Goal: Information Seeking & Learning: Learn about a topic

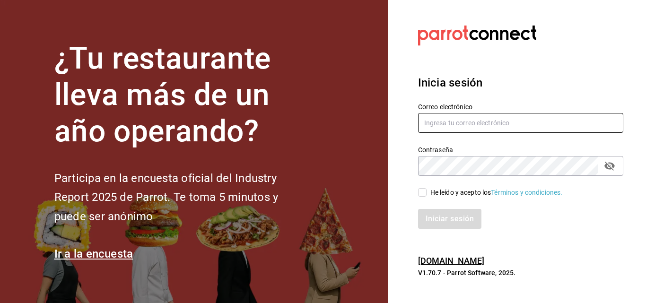
type input "dlcsalma@gmail.com"
click at [417, 190] on div "He leído y acepto los Términos y condiciones." at bounding box center [515, 187] width 217 height 22
click at [421, 191] on input "He leído y acepto los Términos y condiciones." at bounding box center [422, 192] width 9 height 9
checkbox input "true"
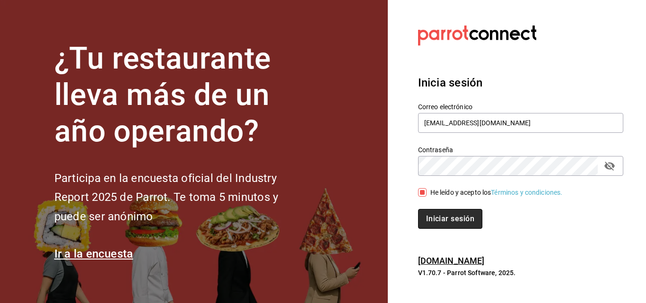
click at [448, 215] on button "Iniciar sesión" at bounding box center [450, 219] width 64 height 20
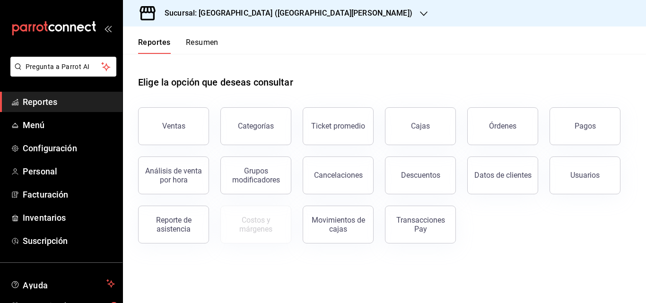
click at [257, 10] on h3 "Sucursal: [GEOGRAPHIC_DATA] ([GEOGRAPHIC_DATA][PERSON_NAME])" at bounding box center [284, 13] width 255 height 11
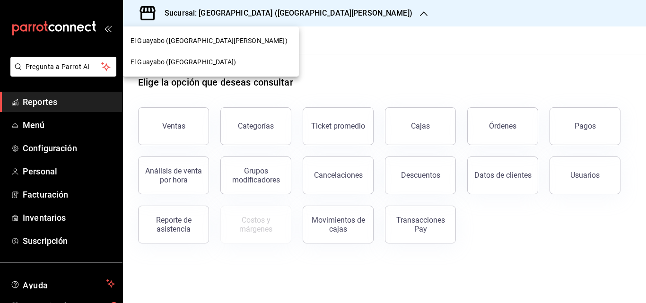
click at [220, 46] on div "El Guayabo ([GEOGRAPHIC_DATA][PERSON_NAME])" at bounding box center [211, 40] width 176 height 21
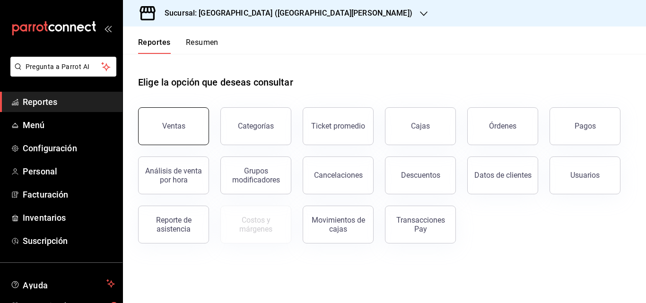
click at [198, 113] on button "Ventas" at bounding box center [173, 126] width 71 height 38
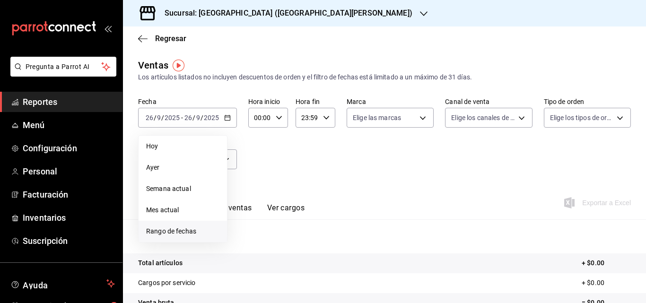
click at [187, 226] on li "Rango de fechas" at bounding box center [183, 231] width 88 height 21
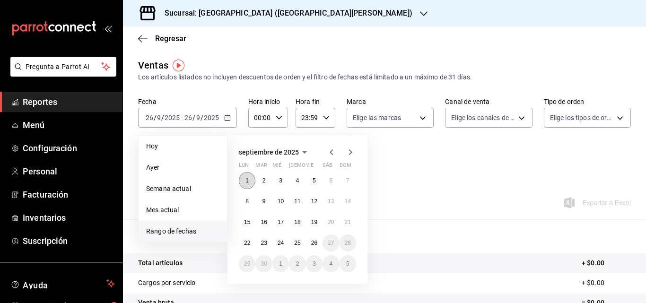
click at [245, 181] on button "1" at bounding box center [247, 180] width 17 height 17
click at [406, 191] on div "Ver resumen Ver ventas Ver cargos Exportar a Excel" at bounding box center [384, 200] width 523 height 39
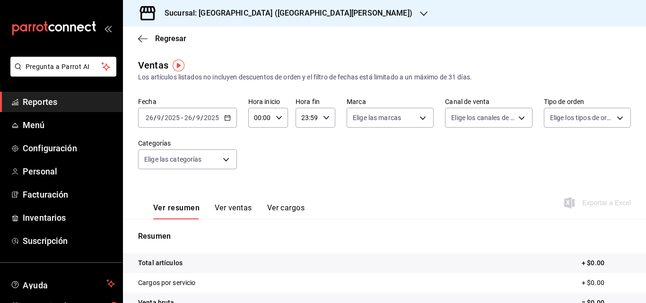
click at [231, 112] on div "[DATE] [DATE] - [DATE] [DATE]" at bounding box center [187, 118] width 99 height 20
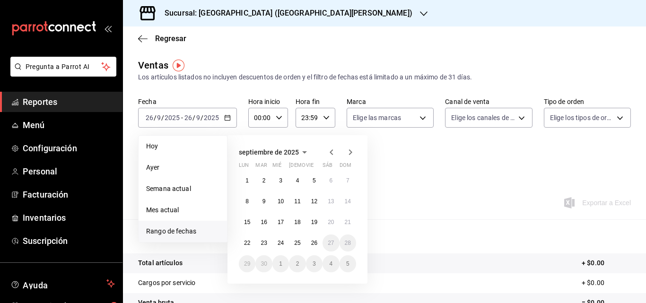
click at [303, 154] on icon "button" at bounding box center [304, 152] width 11 height 11
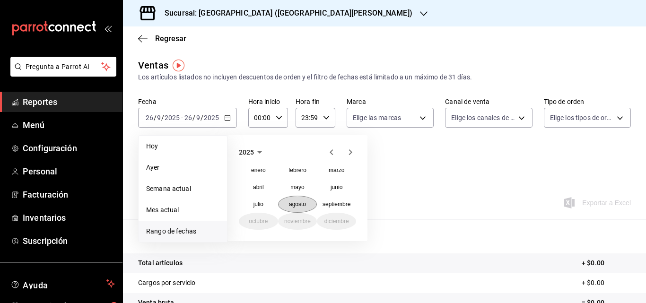
click at [301, 203] on abbr "agosto" at bounding box center [297, 204] width 17 height 7
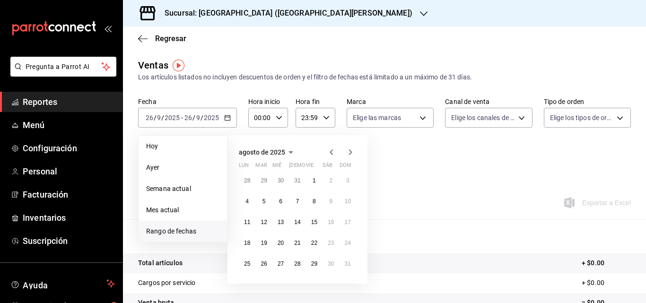
click at [289, 155] on icon "button" at bounding box center [290, 152] width 11 height 11
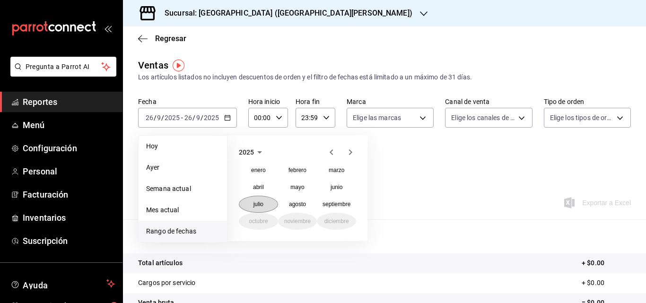
click at [253, 206] on abbr "julio" at bounding box center [258, 204] width 10 height 7
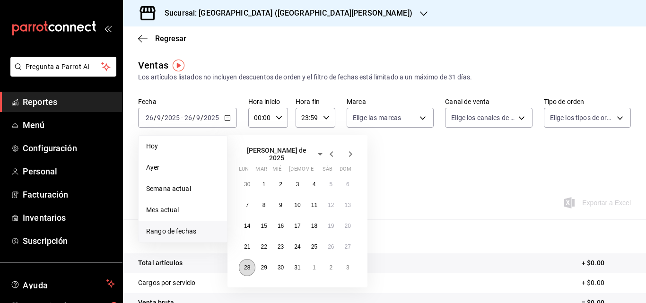
click at [252, 263] on button "28" at bounding box center [247, 267] width 17 height 17
click at [354, 264] on button "3" at bounding box center [347, 267] width 17 height 17
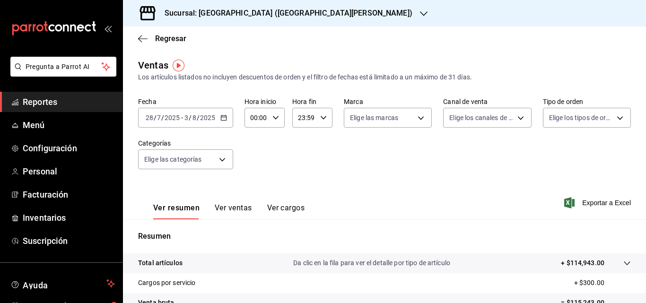
click at [227, 113] on div "[DATE] [DATE] - [DATE] [DATE]" at bounding box center [185, 118] width 95 height 20
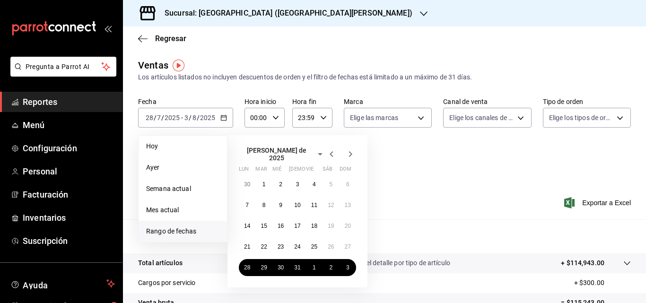
click at [354, 154] on icon "button" at bounding box center [350, 153] width 11 height 11
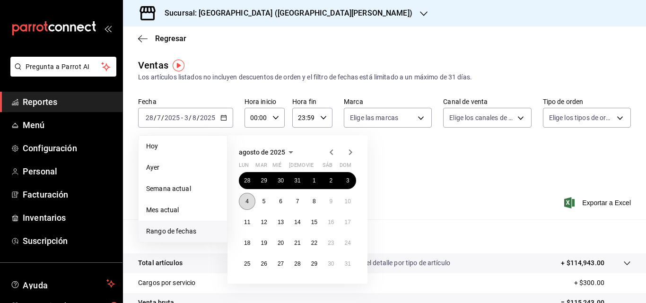
click at [244, 199] on button "4" at bounding box center [247, 201] width 17 height 17
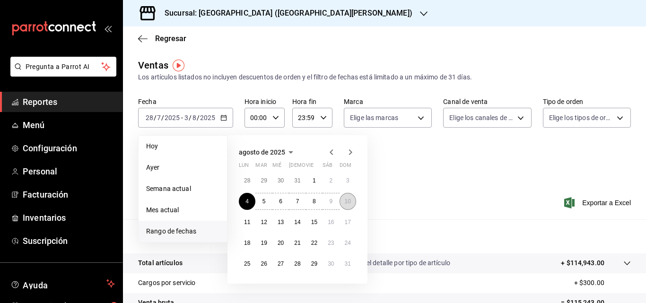
click at [346, 202] on abbr "10" at bounding box center [348, 201] width 6 height 7
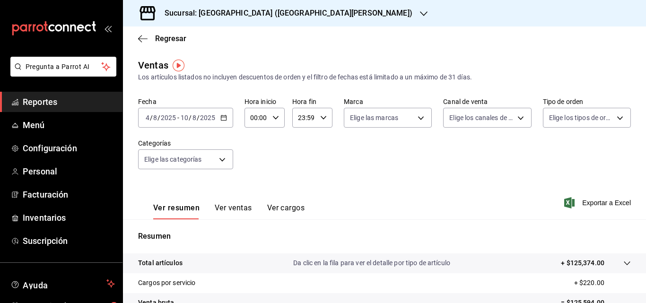
click at [223, 117] on icon "button" at bounding box center [223, 117] width 7 height 7
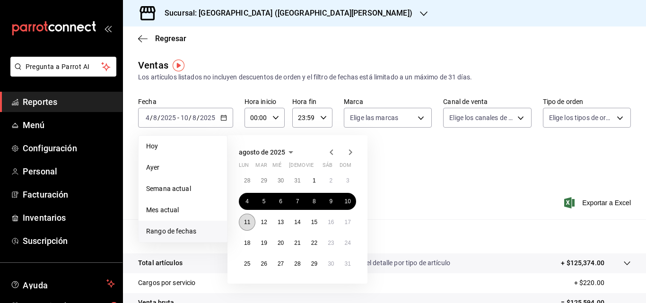
click at [250, 221] on button "11" at bounding box center [247, 222] width 17 height 17
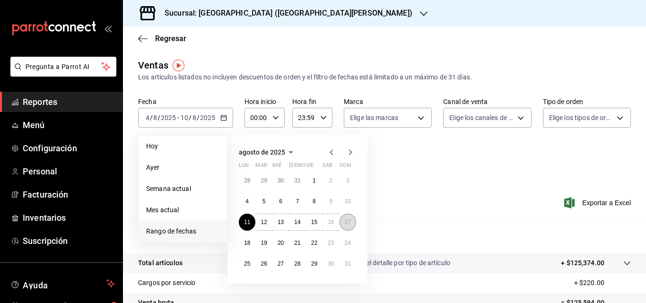
click at [345, 224] on abbr "17" at bounding box center [348, 222] width 6 height 7
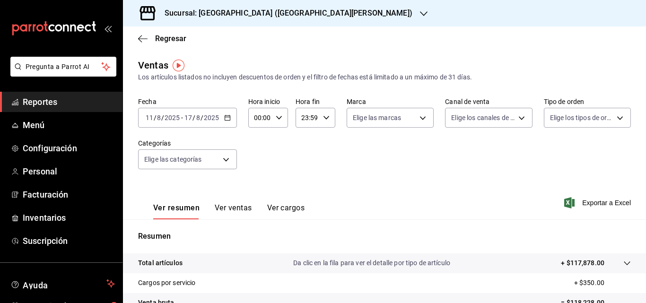
click at [232, 116] on div "[DATE] [DATE] - [DATE] [DATE]" at bounding box center [187, 118] width 99 height 20
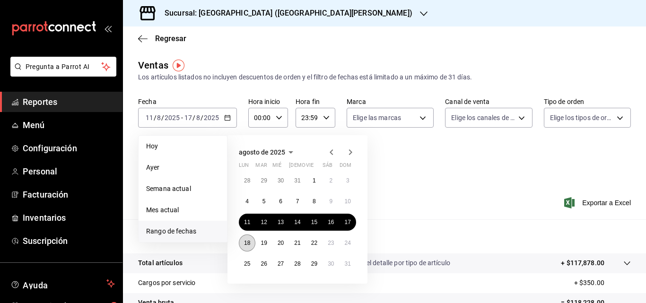
click at [247, 244] on abbr "18" at bounding box center [247, 243] width 6 height 7
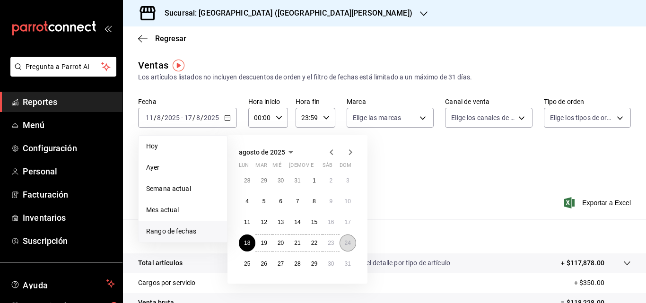
click at [351, 248] on button "24" at bounding box center [347, 242] width 17 height 17
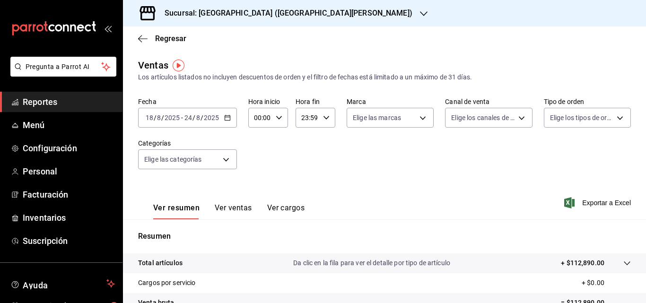
click at [229, 120] on \(Stroke\) "button" at bounding box center [228, 117] width 6 height 5
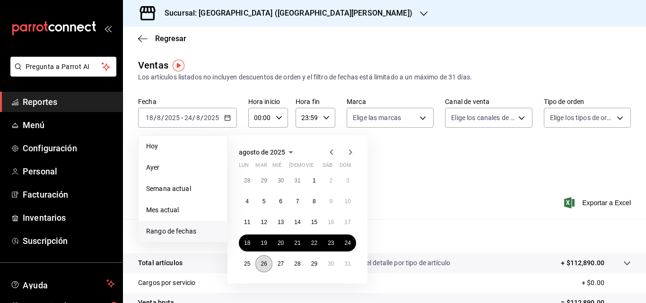
click at [256, 268] on button "26" at bounding box center [263, 263] width 17 height 17
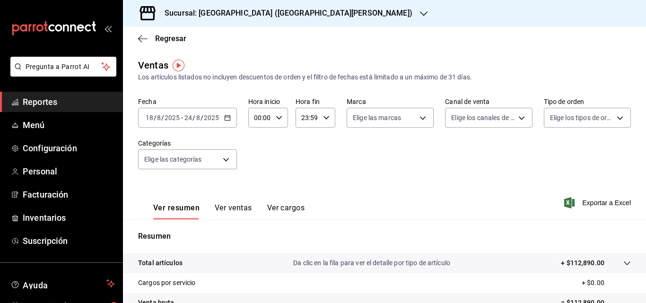
click at [422, 162] on div "Fecha [DATE] [DATE] - [DATE] [DATE] Hora inicio 00:00 Hora inicio Hora fin 23:5…" at bounding box center [384, 138] width 493 height 83
click at [223, 120] on div "[DATE] [DATE] - [DATE] [DATE]" at bounding box center [187, 118] width 99 height 20
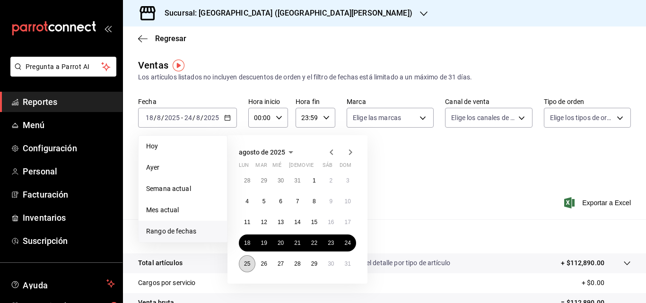
click at [248, 264] on abbr "25" at bounding box center [247, 263] width 6 height 7
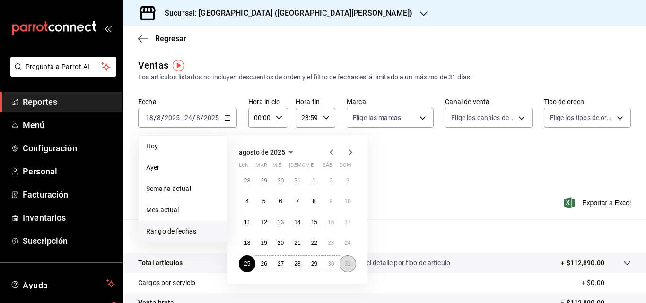
click at [347, 268] on button "31" at bounding box center [347, 263] width 17 height 17
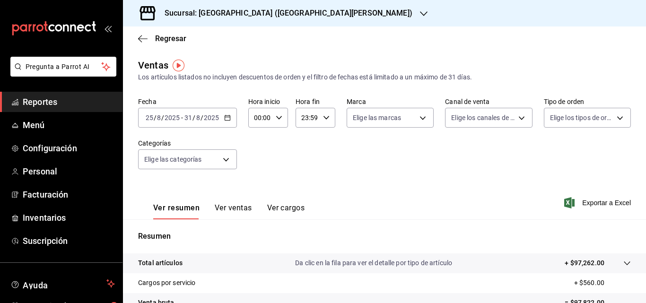
click at [420, 10] on icon "button" at bounding box center [424, 14] width 8 height 8
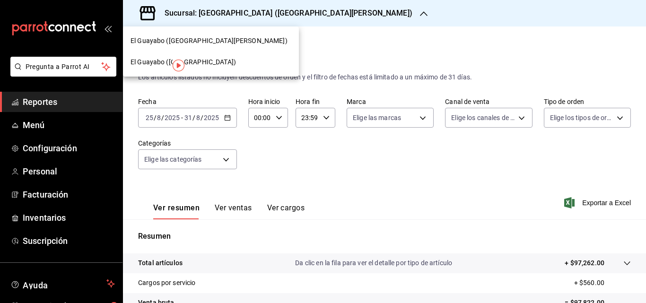
click at [215, 57] on div "El Guayabo ([GEOGRAPHIC_DATA])" at bounding box center [210, 62] width 161 height 10
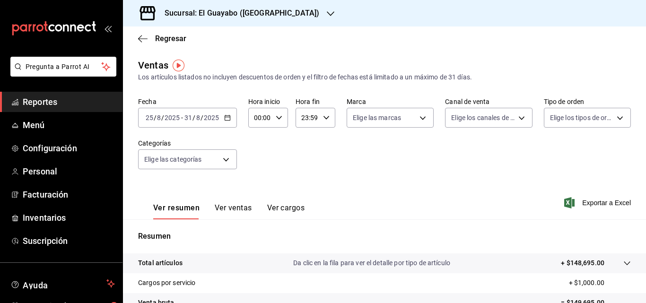
click at [227, 115] on icon "button" at bounding box center [227, 117] width 7 height 7
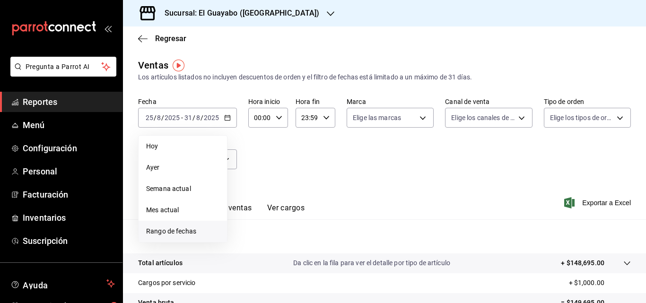
click at [202, 236] on li "Rango de fechas" at bounding box center [183, 231] width 88 height 21
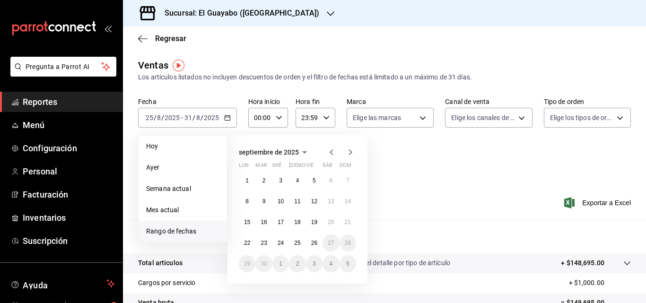
click at [302, 152] on icon "button" at bounding box center [304, 152] width 11 height 11
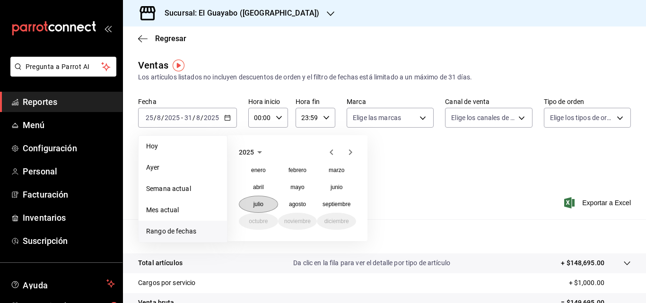
click at [262, 211] on button "julio" at bounding box center [258, 204] width 39 height 17
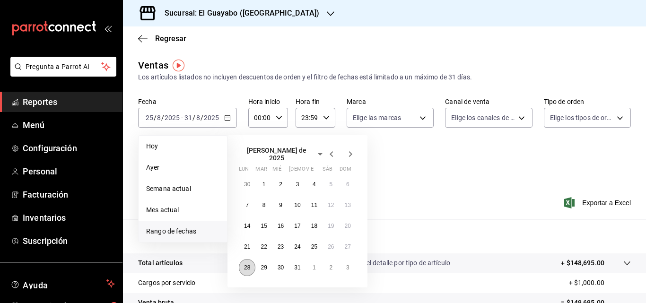
click at [251, 260] on button "28" at bounding box center [247, 267] width 17 height 17
click at [343, 264] on button "3" at bounding box center [347, 267] width 17 height 17
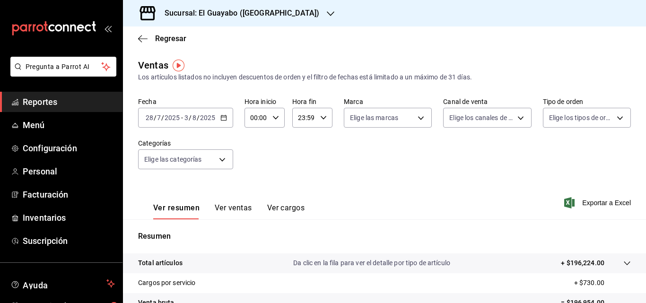
click at [231, 114] on div "[DATE] [DATE] - [DATE] [DATE]" at bounding box center [185, 118] width 95 height 20
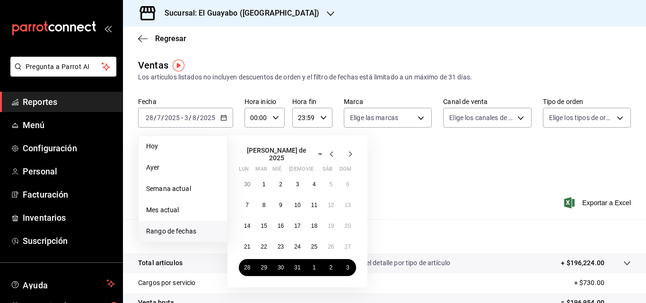
click at [353, 152] on icon "button" at bounding box center [350, 153] width 11 height 11
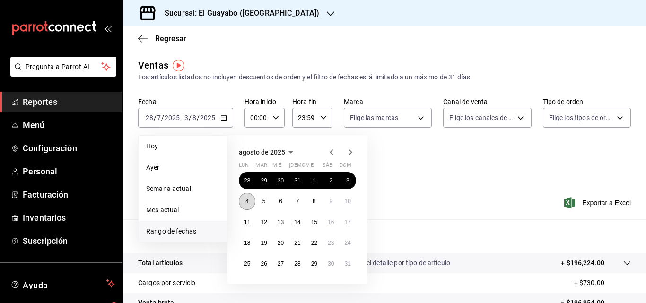
click at [251, 200] on button "4" at bounding box center [247, 201] width 17 height 17
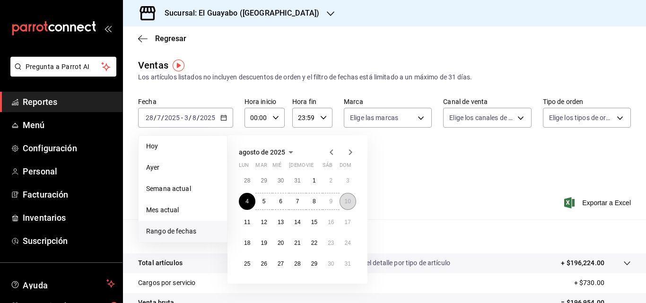
click at [349, 201] on abbr "10" at bounding box center [348, 201] width 6 height 7
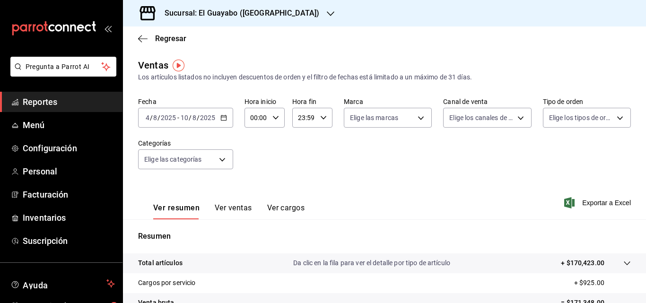
click at [227, 118] on div "[DATE] [DATE] - [DATE] [DATE]" at bounding box center [185, 118] width 95 height 20
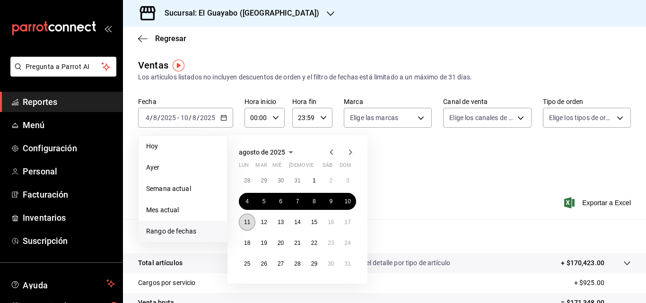
click at [243, 219] on button "11" at bounding box center [247, 222] width 17 height 17
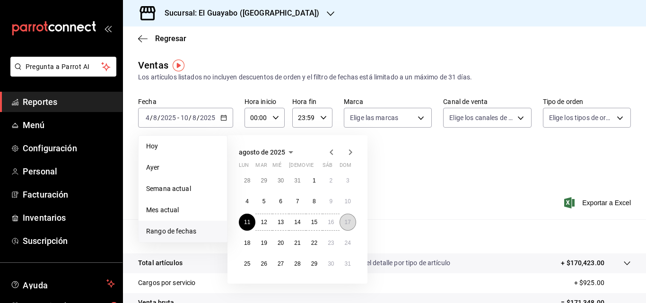
click at [349, 225] on abbr "17" at bounding box center [348, 222] width 6 height 7
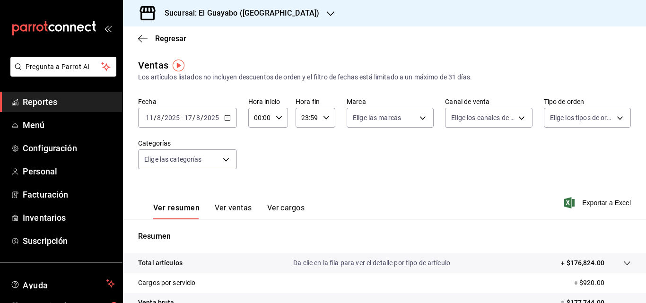
click at [231, 119] on div "[DATE] [DATE] - [DATE] [DATE]" at bounding box center [187, 118] width 99 height 20
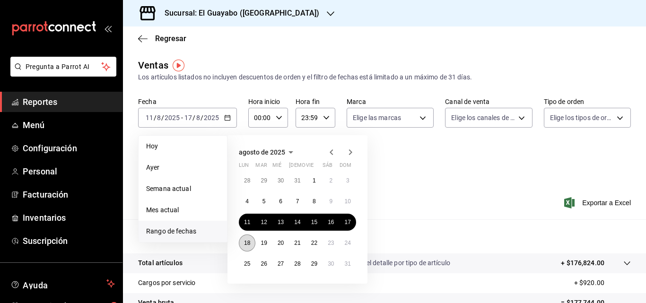
click at [251, 246] on button "18" at bounding box center [247, 242] width 17 height 17
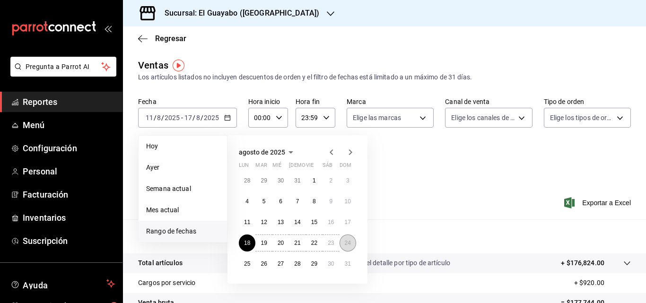
click at [350, 247] on button "24" at bounding box center [347, 242] width 17 height 17
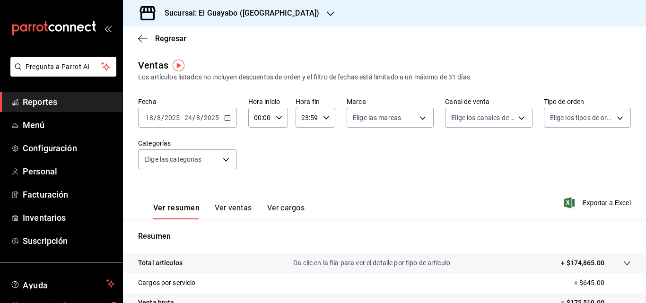
click at [228, 121] on \(Stroke\) "button" at bounding box center [228, 117] width 6 height 5
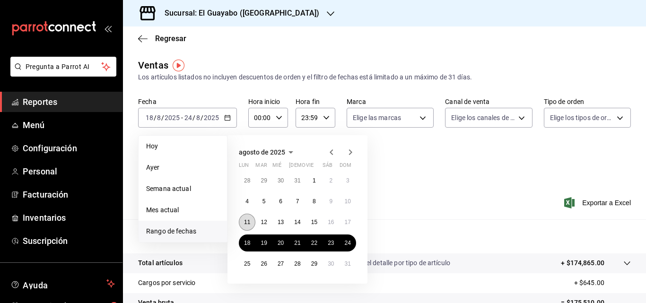
click at [244, 221] on abbr "11" at bounding box center [247, 222] width 6 height 7
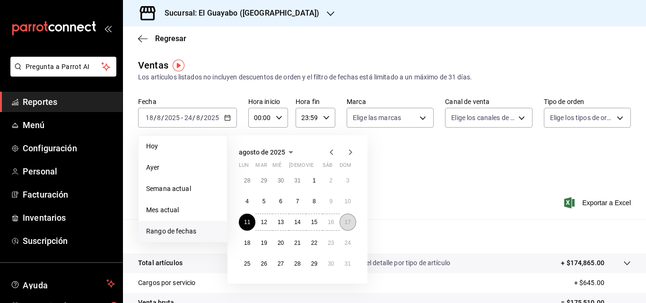
click at [349, 224] on abbr "17" at bounding box center [348, 222] width 6 height 7
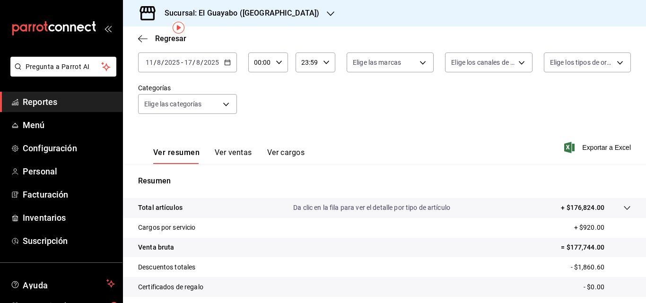
scroll to position [8, 0]
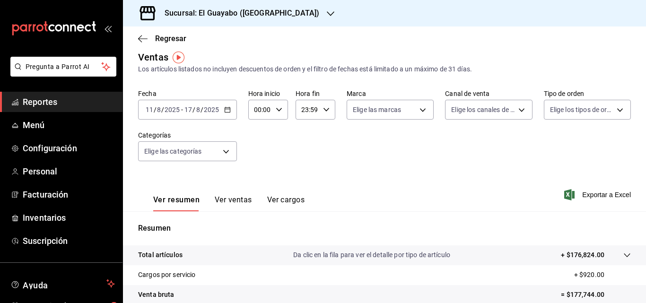
click at [229, 107] on \(Stroke\) "button" at bounding box center [229, 107] width 0 height 0
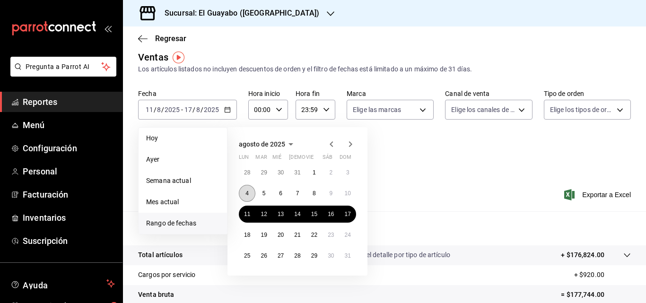
click at [243, 194] on button "4" at bounding box center [247, 193] width 17 height 17
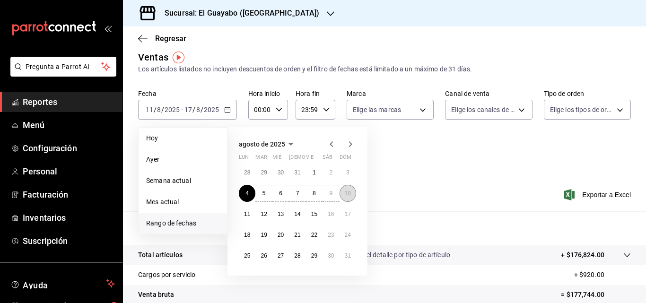
click at [355, 191] on button "10" at bounding box center [347, 193] width 17 height 17
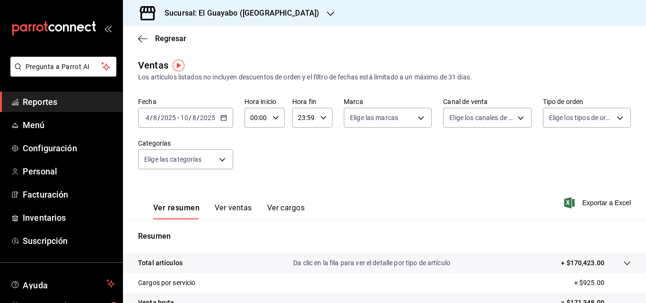
click at [225, 117] on icon "button" at bounding box center [223, 117] width 7 height 7
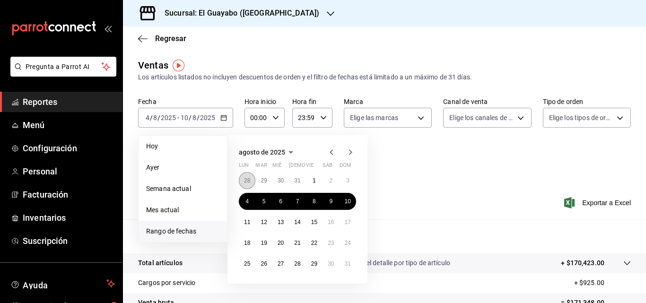
click at [249, 182] on abbr "28" at bounding box center [247, 180] width 6 height 7
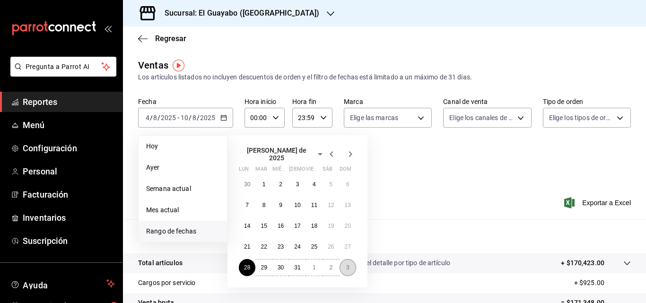
click at [344, 261] on button "3" at bounding box center [347, 267] width 17 height 17
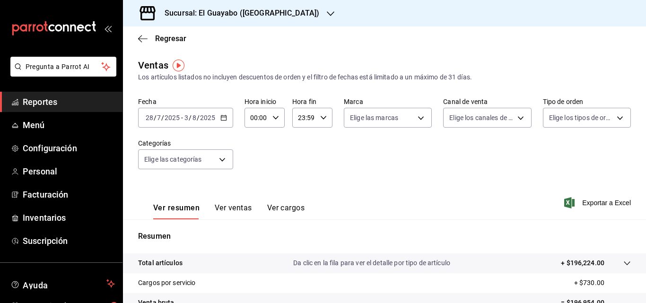
click at [222, 119] on icon "button" at bounding box center [223, 117] width 7 height 7
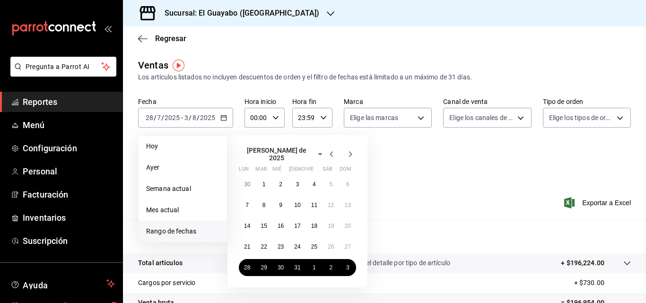
click at [354, 152] on icon "button" at bounding box center [350, 153] width 11 height 11
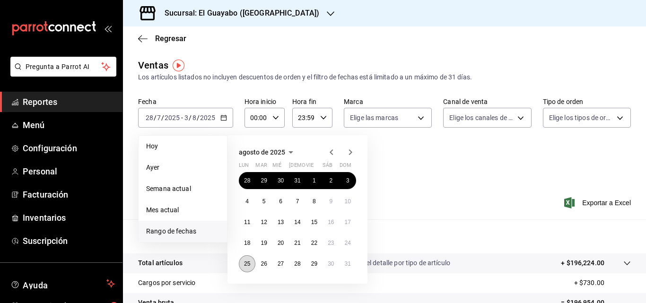
click at [250, 269] on button "25" at bounding box center [247, 263] width 17 height 17
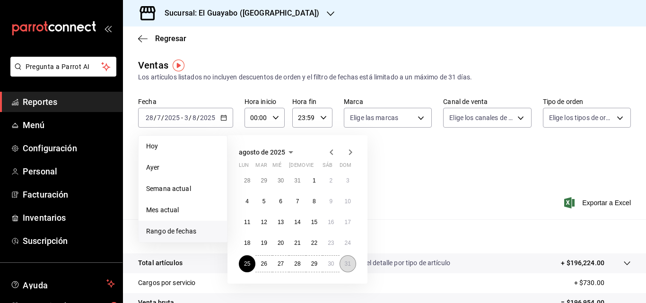
click at [354, 269] on button "31" at bounding box center [347, 263] width 17 height 17
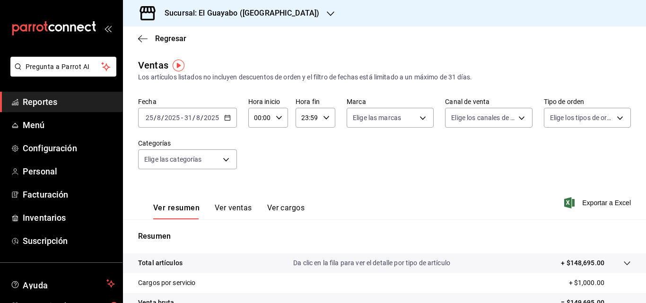
click at [298, 10] on div "Sucursal: El Guayabo ([GEOGRAPHIC_DATA])" at bounding box center [234, 13] width 208 height 26
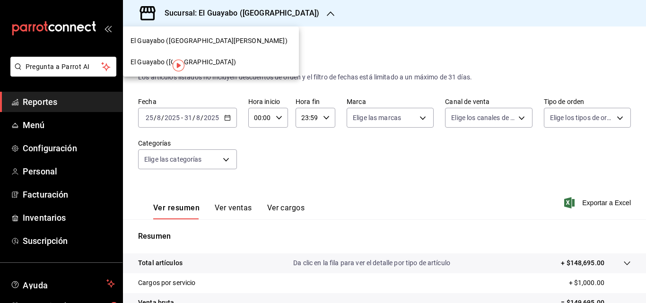
click at [210, 42] on div "El Guayabo ([GEOGRAPHIC_DATA][PERSON_NAME])" at bounding box center [210, 41] width 161 height 10
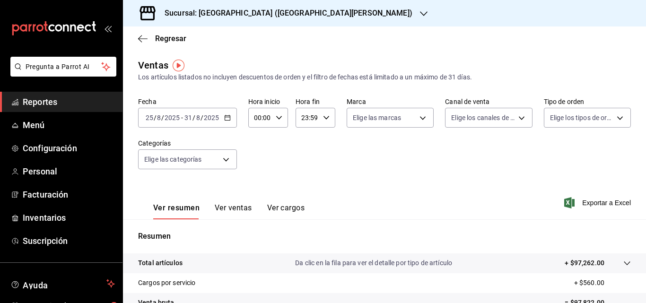
click at [229, 122] on div "[DATE] [DATE] - [DATE] [DATE]" at bounding box center [187, 118] width 99 height 20
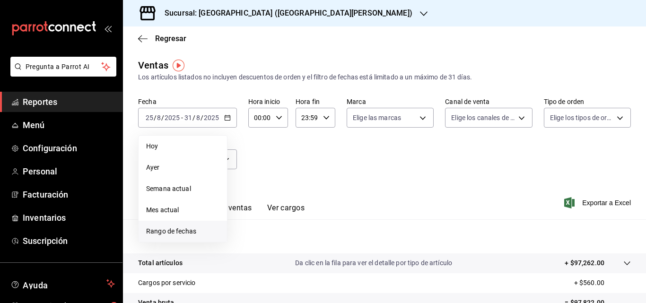
click at [182, 225] on li "Rango de fechas" at bounding box center [183, 231] width 88 height 21
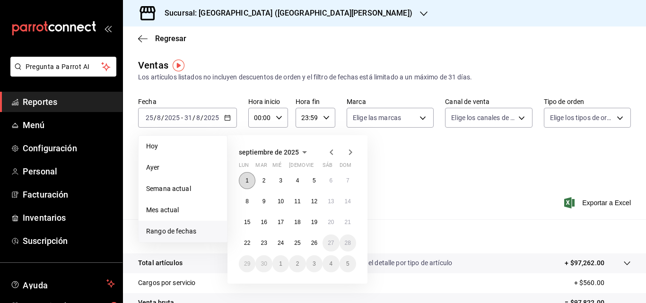
click at [243, 180] on button "1" at bounding box center [247, 180] width 17 height 17
click at [347, 182] on abbr "7" at bounding box center [347, 180] width 3 height 7
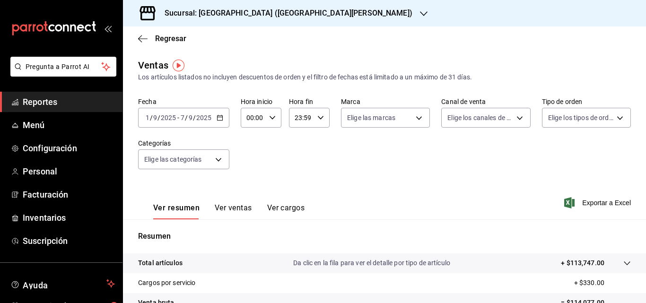
click at [217, 110] on div "[DATE] [DATE] - [DATE] [DATE]" at bounding box center [183, 118] width 91 height 20
click at [226, 122] on div "[DATE] [DATE] - [DATE] [DATE]" at bounding box center [183, 118] width 91 height 20
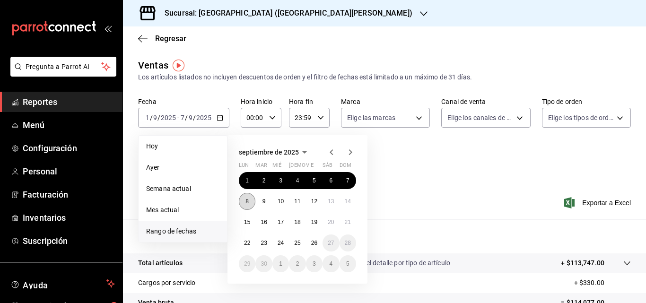
click at [251, 206] on button "8" at bounding box center [247, 201] width 17 height 17
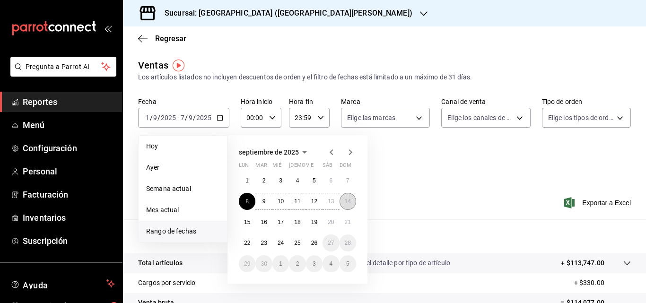
click at [352, 204] on button "14" at bounding box center [347, 201] width 17 height 17
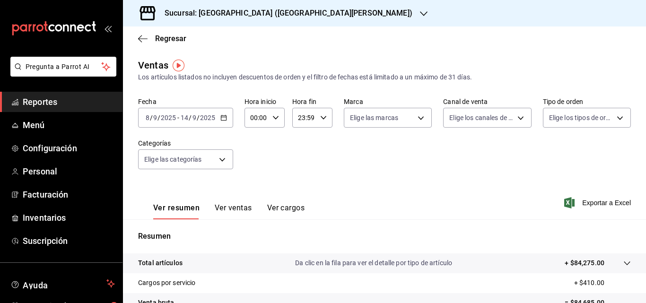
click at [223, 114] on div "[DATE] [DATE] - [DATE] [DATE]" at bounding box center [185, 118] width 95 height 20
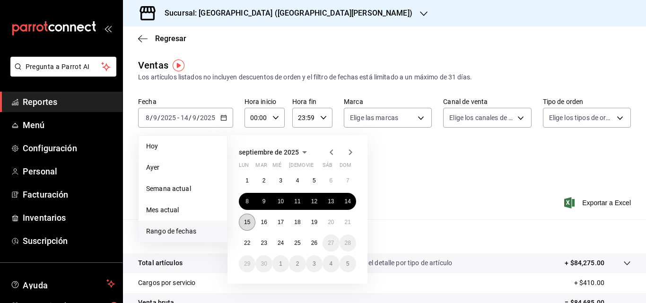
click at [249, 225] on button "15" at bounding box center [247, 222] width 17 height 17
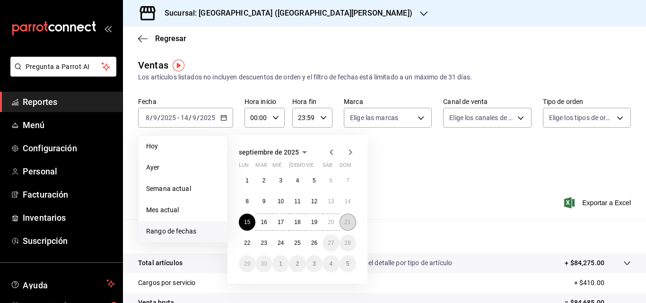
click at [349, 221] on abbr "21" at bounding box center [348, 222] width 6 height 7
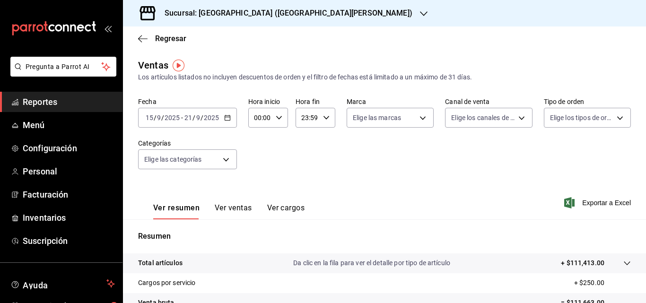
click at [221, 114] on div "[DATE] [DATE] - [DATE] [DATE]" at bounding box center [187, 118] width 99 height 20
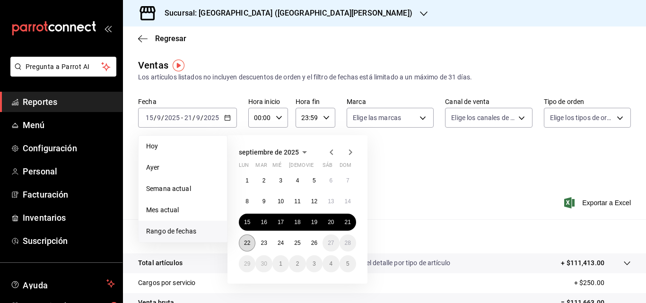
click at [251, 247] on button "22" at bounding box center [247, 242] width 17 height 17
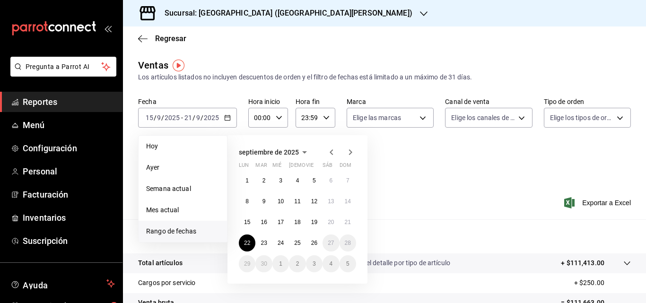
click at [428, 191] on div "Ver resumen Ver ventas Ver cargos Exportar a Excel" at bounding box center [384, 200] width 523 height 39
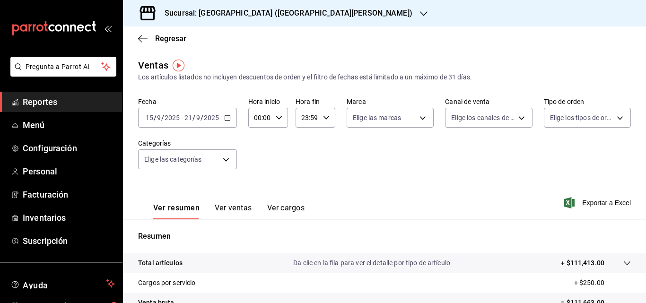
click at [283, 14] on div "Sucursal: [GEOGRAPHIC_DATA] ([GEOGRAPHIC_DATA][PERSON_NAME])" at bounding box center [280, 13] width 301 height 26
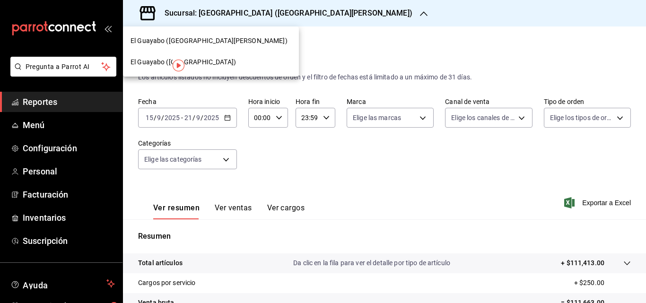
click at [213, 61] on div "El Guayabo ([GEOGRAPHIC_DATA])" at bounding box center [210, 62] width 161 height 10
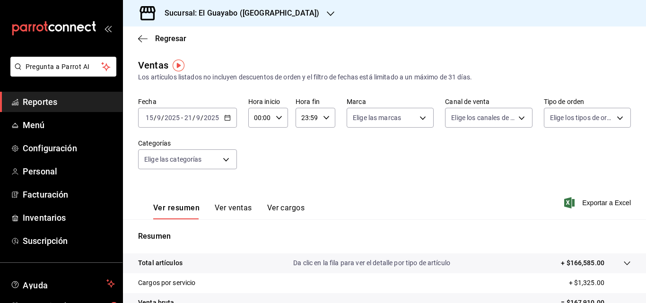
click at [224, 118] on icon "button" at bounding box center [227, 117] width 7 height 7
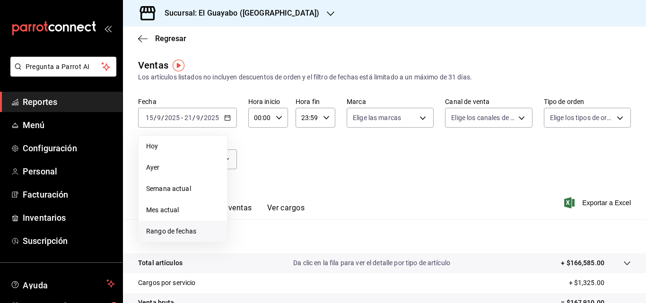
click at [185, 224] on li "Rango de fechas" at bounding box center [183, 231] width 88 height 21
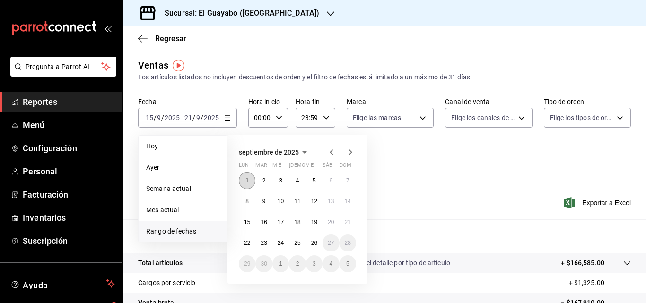
click at [246, 178] on abbr "1" at bounding box center [246, 180] width 3 height 7
click at [353, 180] on button "7" at bounding box center [347, 180] width 17 height 17
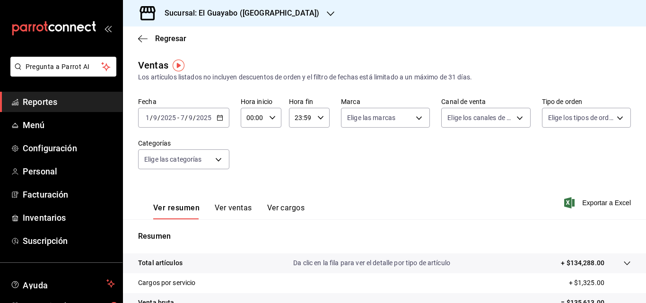
click at [219, 121] on div "[DATE] [DATE] - [DATE] [DATE]" at bounding box center [183, 118] width 91 height 20
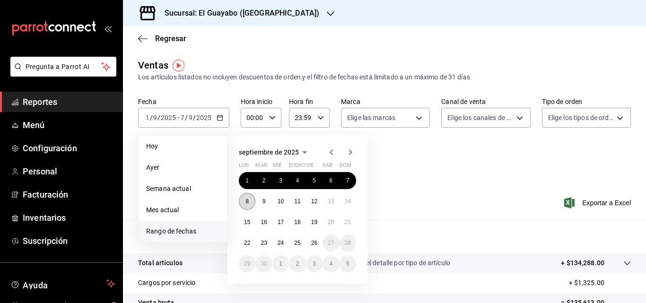
click at [249, 203] on abbr "8" at bounding box center [246, 201] width 3 height 7
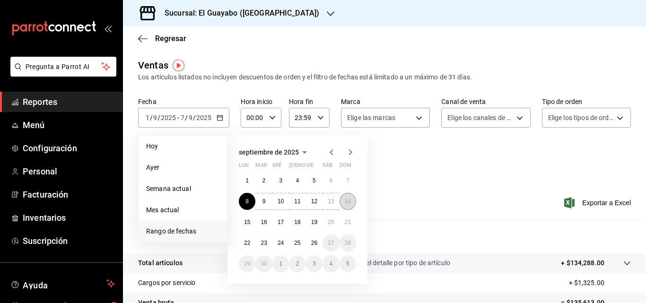
click at [350, 201] on abbr "14" at bounding box center [348, 201] width 6 height 7
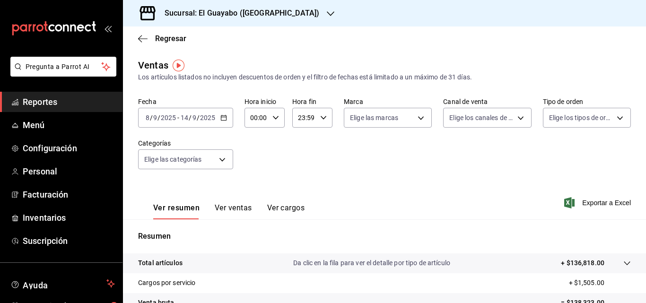
click at [223, 118] on icon "button" at bounding box center [223, 117] width 7 height 7
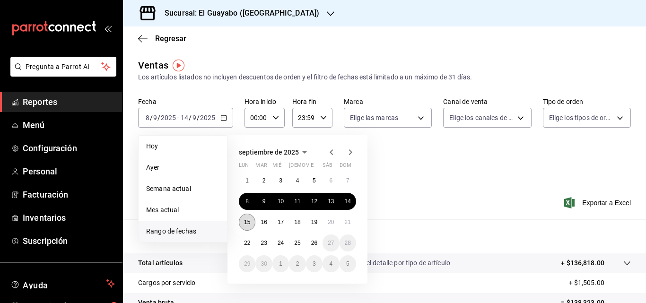
click at [243, 221] on button "15" at bounding box center [247, 222] width 17 height 17
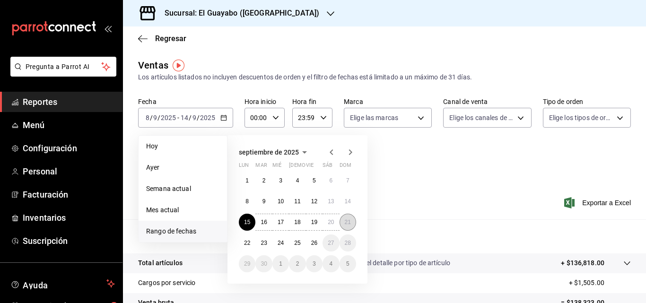
click at [350, 221] on abbr "21" at bounding box center [348, 222] width 6 height 7
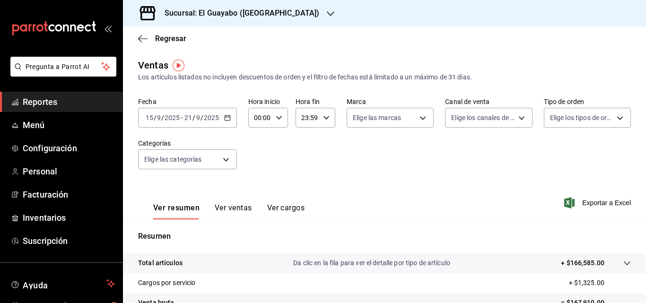
click at [313, 189] on div "Ver resumen Ver ventas Ver cargos Exportar a Excel" at bounding box center [384, 200] width 523 height 39
